Goal: Find specific page/section: Find specific page/section

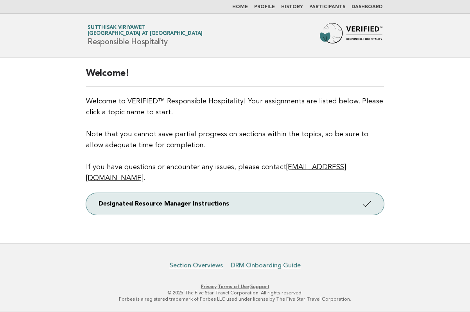
click at [302, 8] on link "History" at bounding box center [292, 7] width 22 height 5
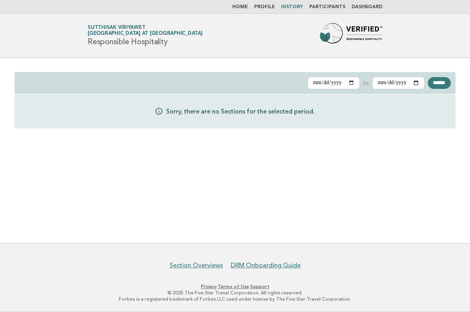
click at [328, 4] on li "Participants" at bounding box center [328, 7] width 36 height 6
click at [329, 8] on link "Participants" at bounding box center [328, 7] width 36 height 5
